Goal: Find specific page/section: Find specific page/section

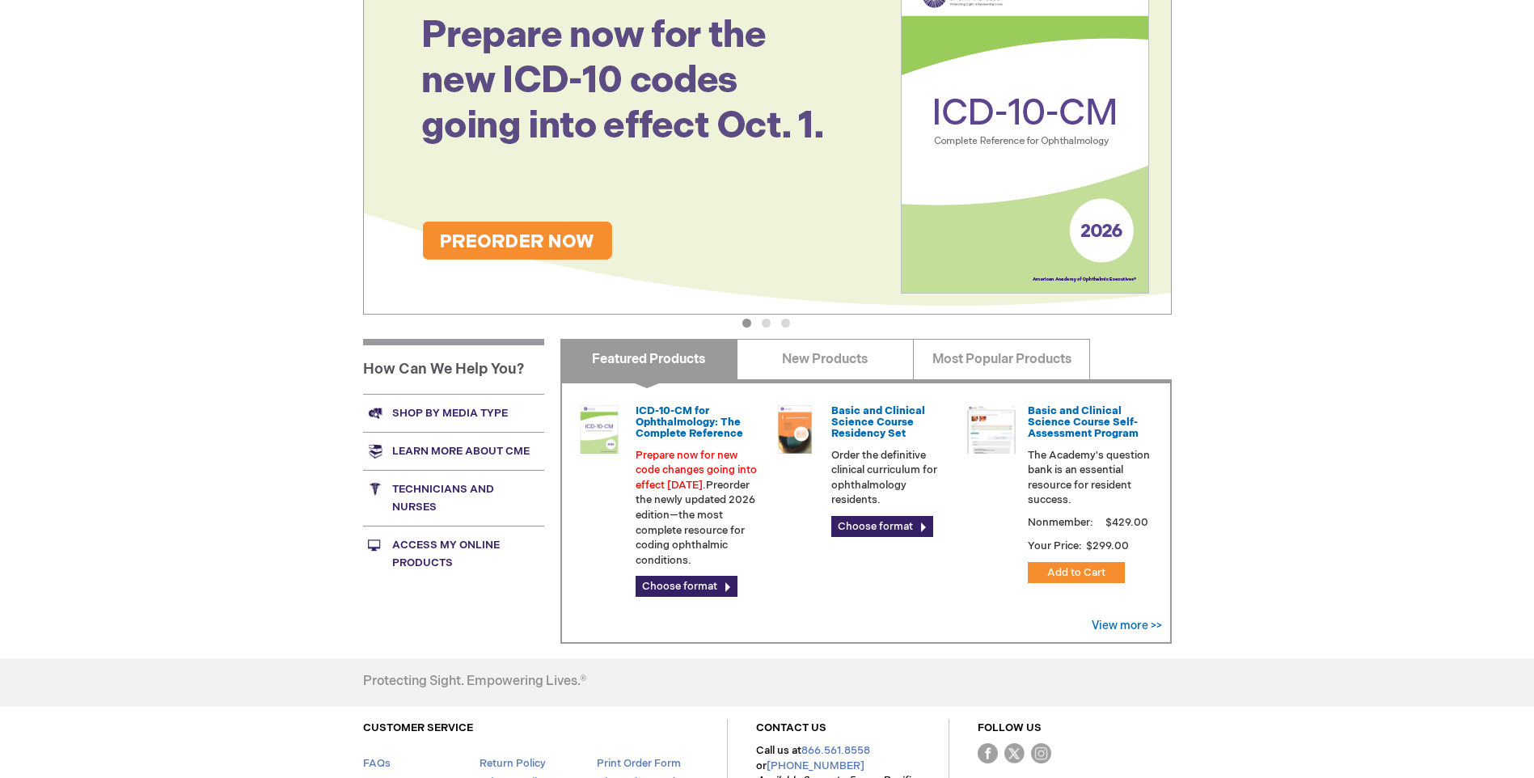
scroll to position [243, 0]
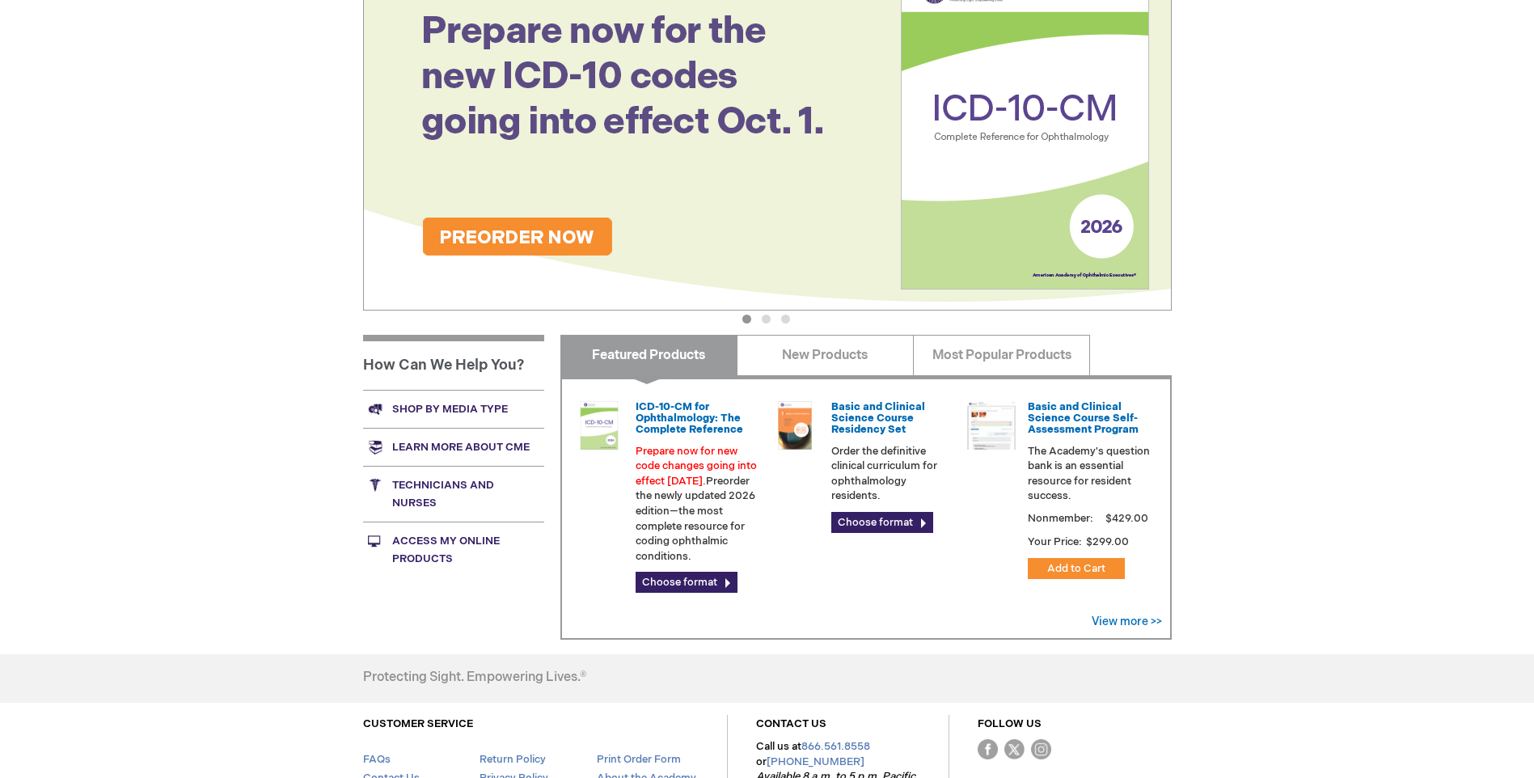
click at [439, 404] on link "Shop by media type" at bounding box center [453, 409] width 181 height 38
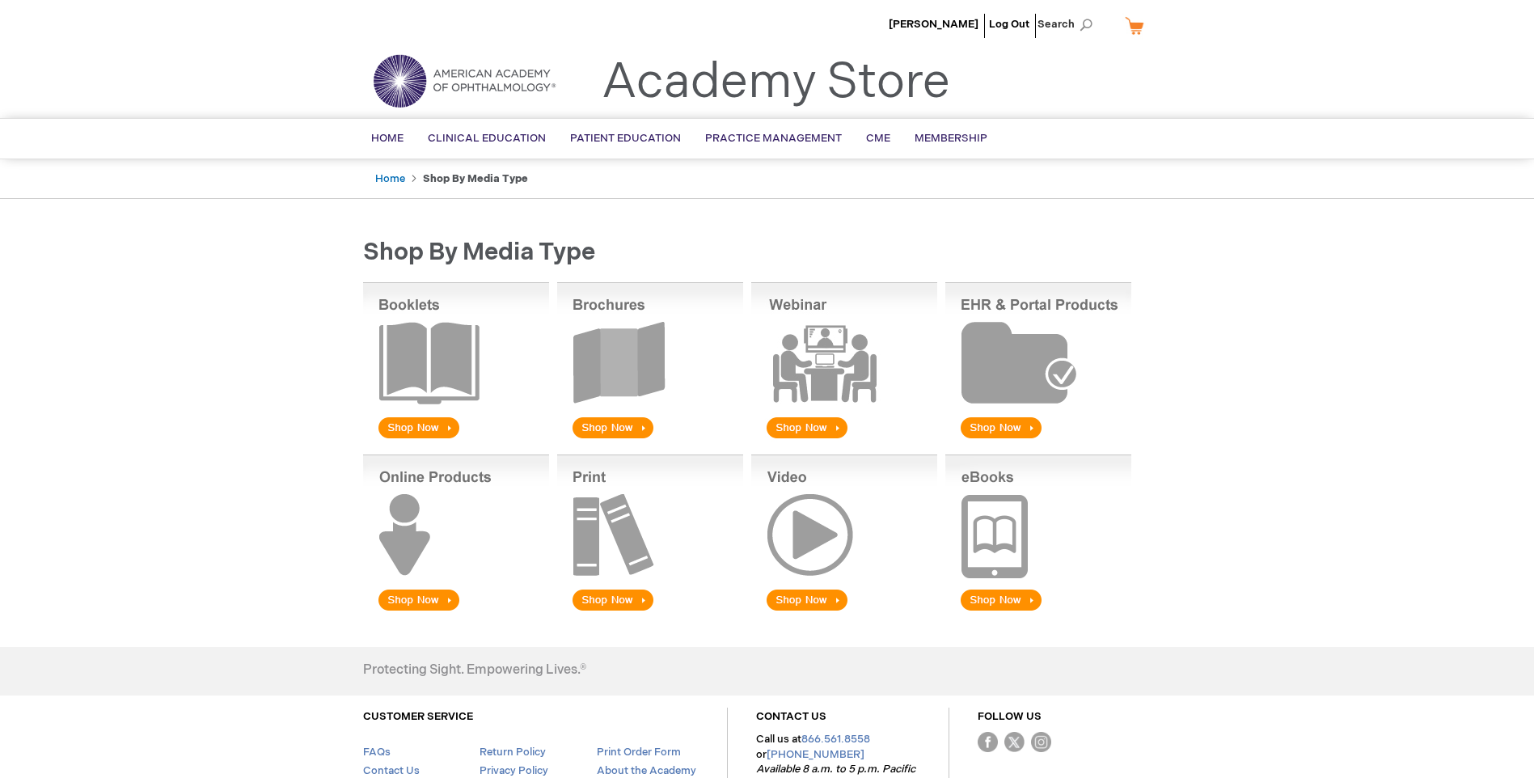
drag, startPoint x: 601, startPoint y: 425, endPoint x: 686, endPoint y: 412, distance: 85.9
click at [601, 425] on img at bounding box center [650, 361] width 186 height 159
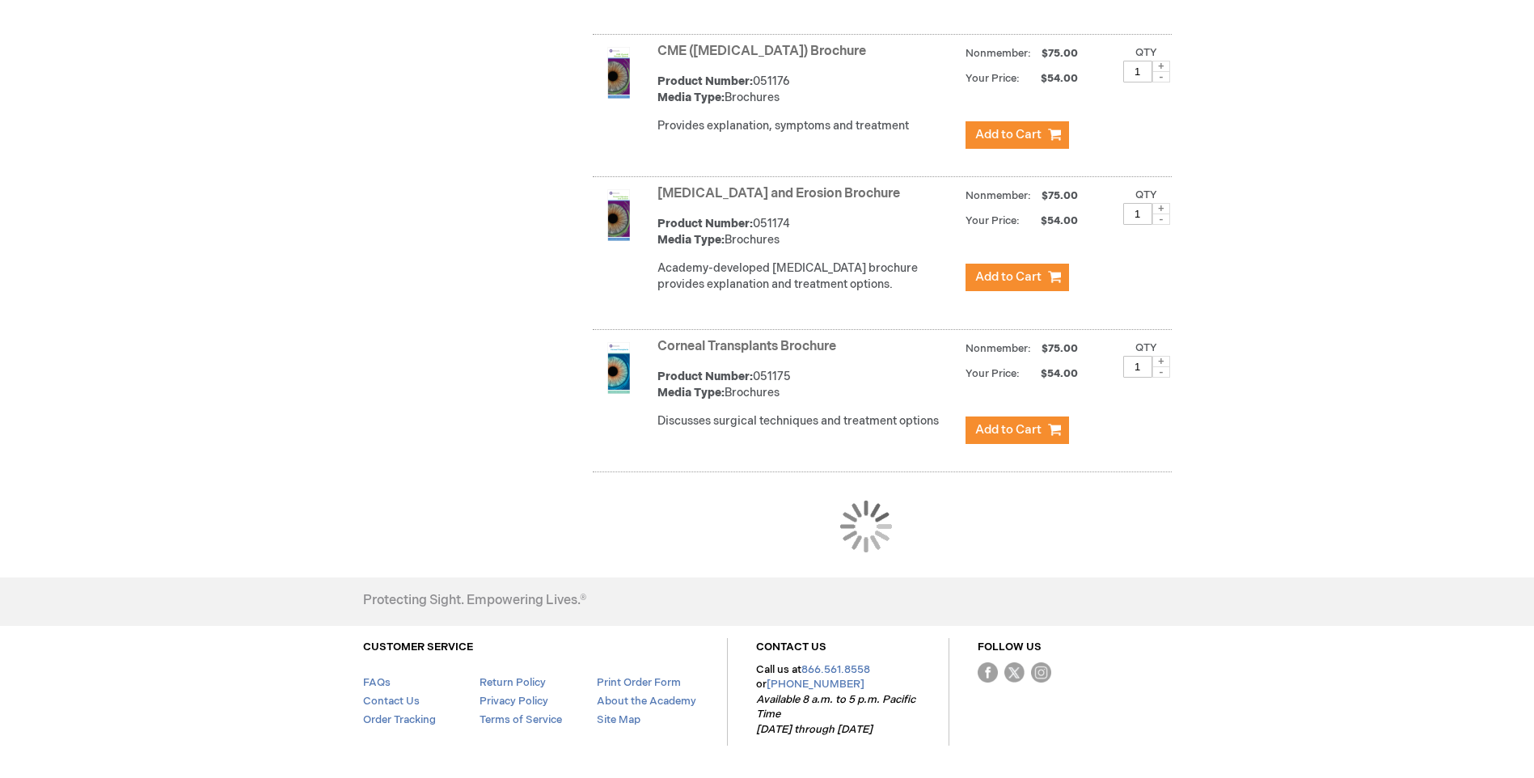
scroll to position [1456, 0]
